Goal: Unclear

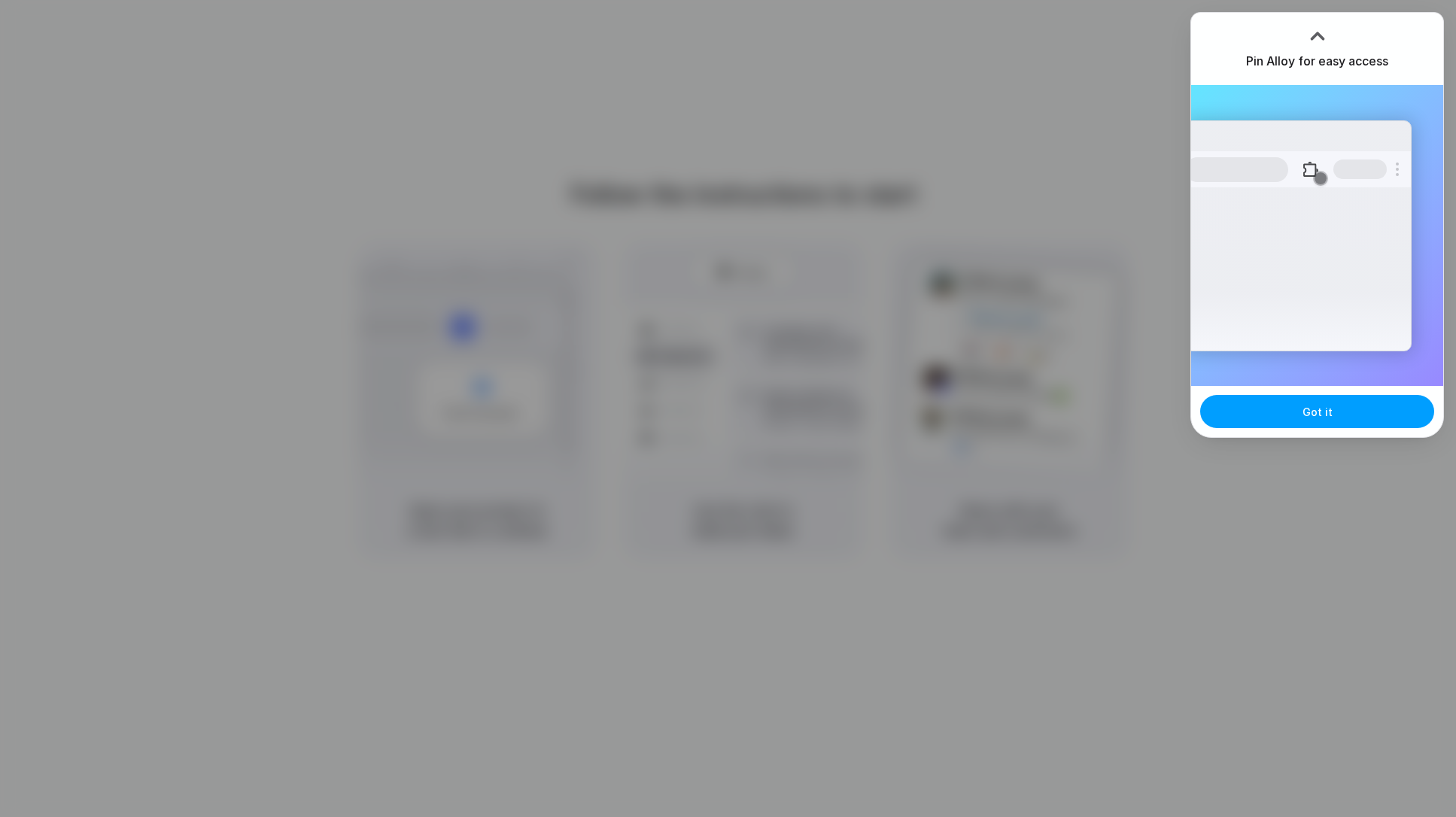
click at [1279, 411] on button "Got it" at bounding box center [1317, 411] width 234 height 33
